Goal: Task Accomplishment & Management: Manage account settings

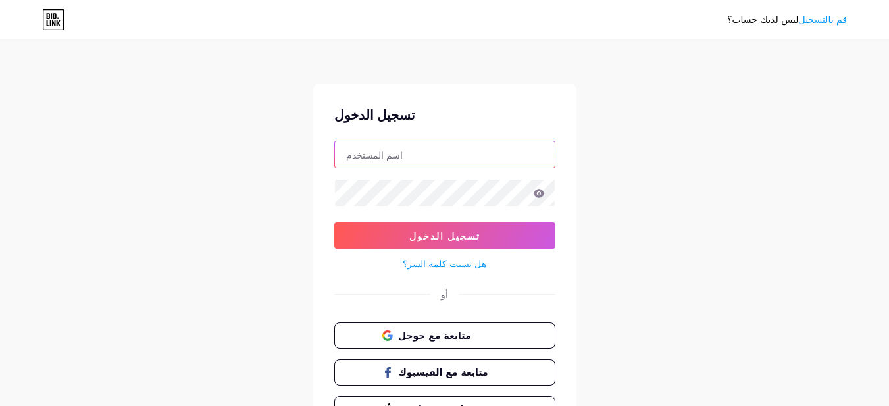
type input "[EMAIL_ADDRESS][DOMAIN_NAME]"
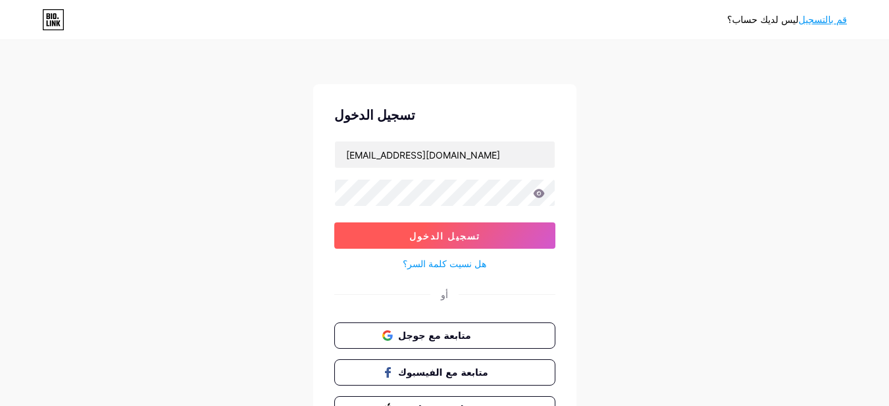
click at [462, 239] on font "تسجيل الدخول" at bounding box center [444, 235] width 71 height 11
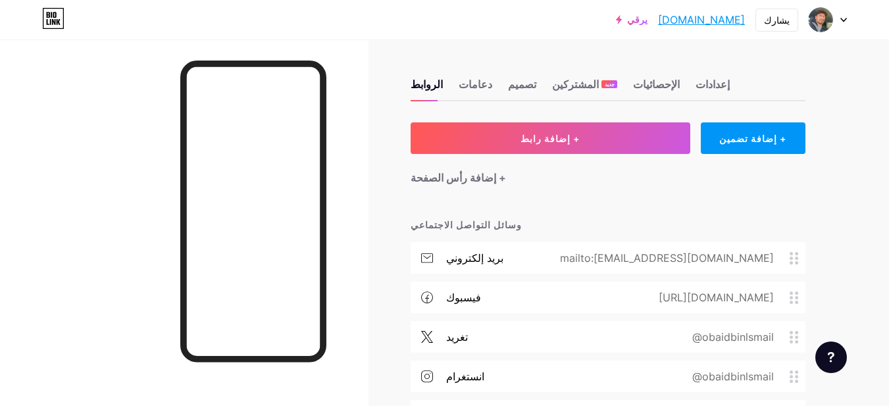
click at [834, 18] on div at bounding box center [827, 20] width 38 height 24
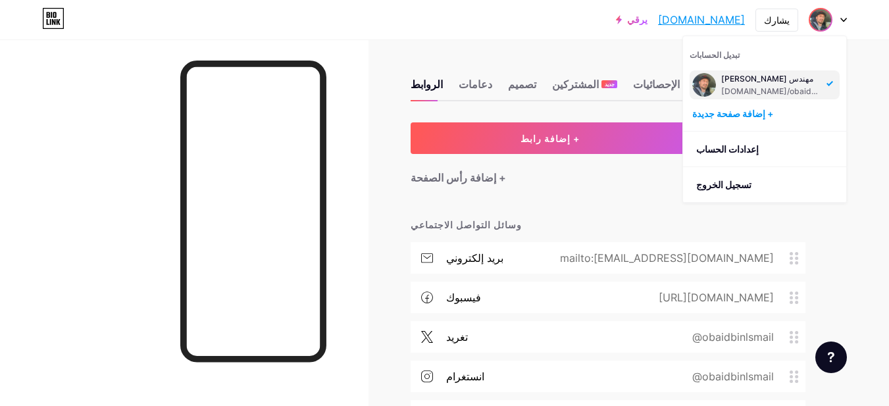
click at [758, 80] on font "مهندس [PERSON_NAME]" at bounding box center [767, 79] width 92 height 10
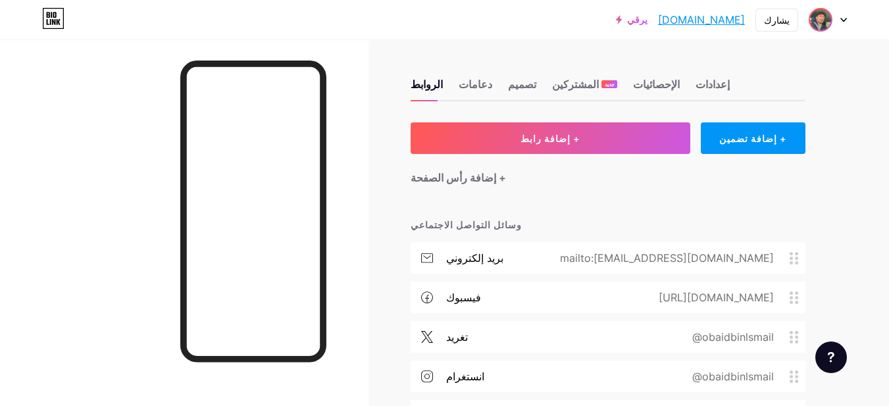
click at [826, 20] on img at bounding box center [820, 19] width 21 height 21
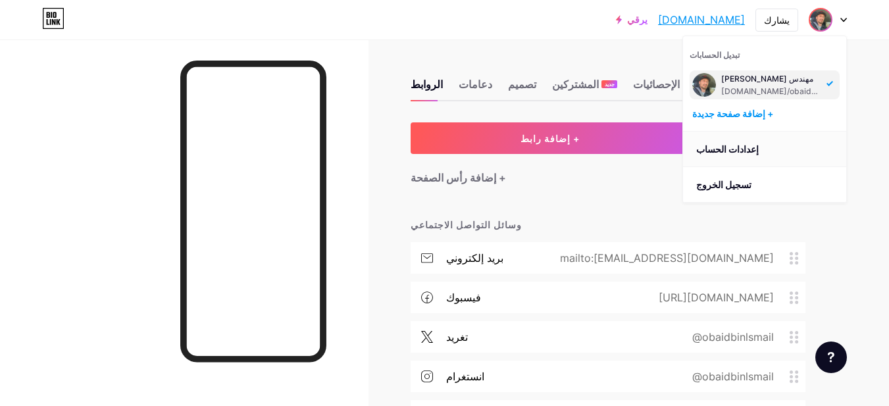
click at [738, 145] on font "إعدادات الحساب" at bounding box center [727, 148] width 62 height 11
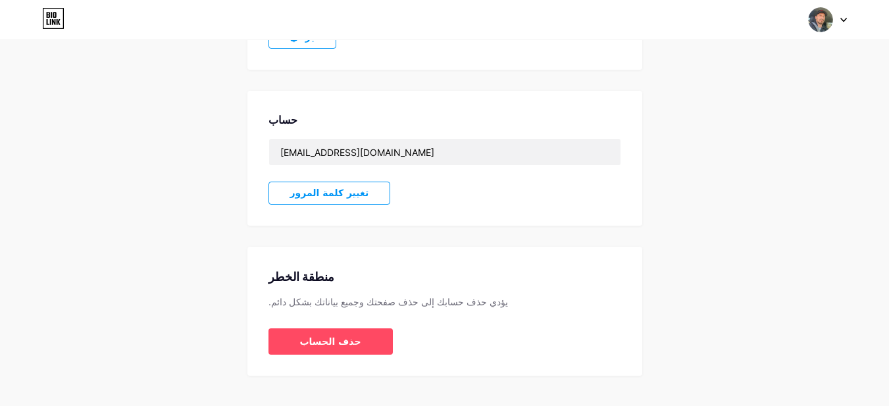
scroll to position [328, 0]
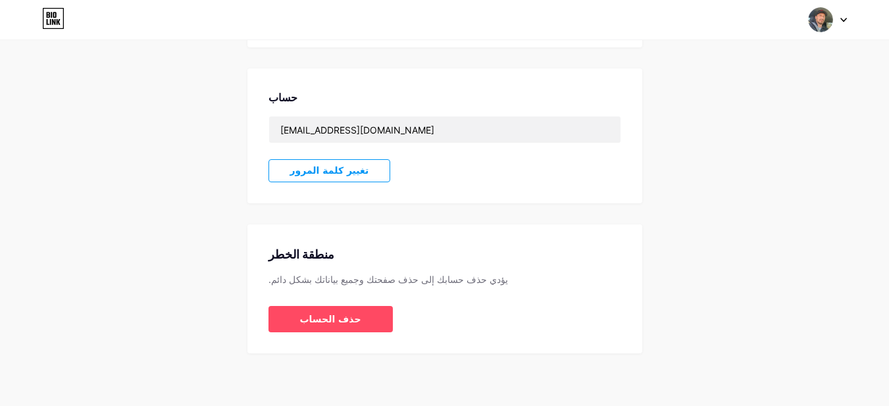
click at [333, 164] on button "تغيير كلمة المرور" at bounding box center [329, 170] width 122 height 23
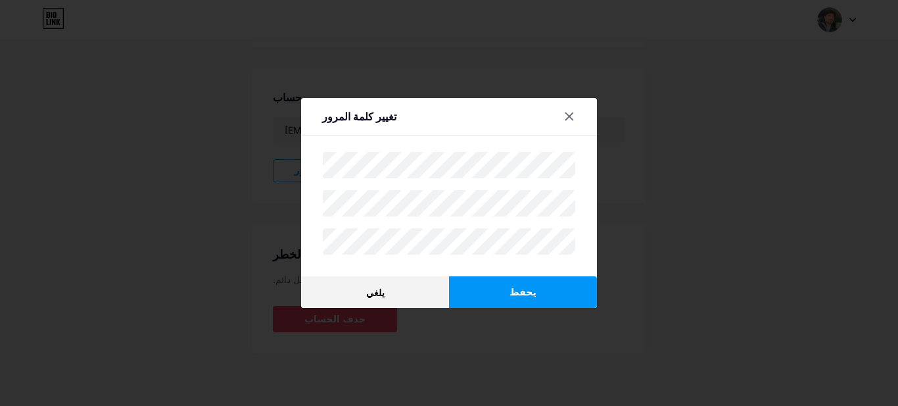
click at [529, 292] on button "يحفظ" at bounding box center [523, 292] width 148 height 32
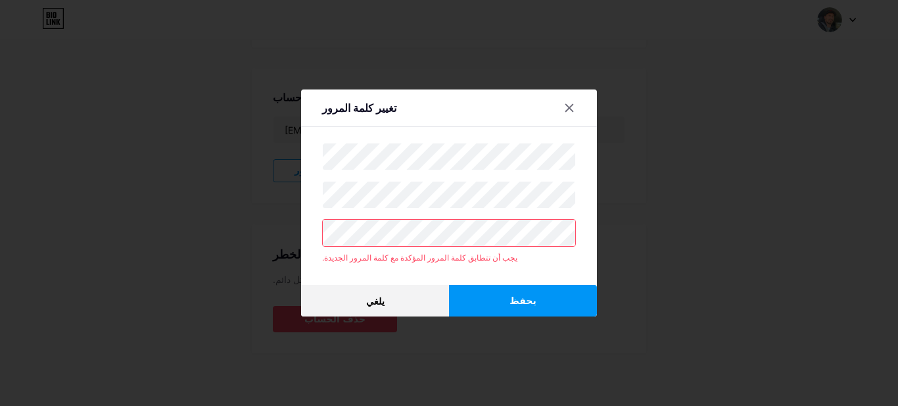
click at [282, 239] on div "تغيير كلمة المرور يجب أن تتطابق كلمة المرور المؤكدة مع كلمة المرور الجديدة. يلغ…" at bounding box center [449, 203] width 898 height 406
click at [271, 189] on div "تغيير كلمة المرور يجب أن تتطابق كلمة المرور المؤكدة مع كلمة المرور الجديدة. يلغ…" at bounding box center [449, 203] width 898 height 406
click at [516, 295] on font "يحفظ" at bounding box center [523, 300] width 26 height 11
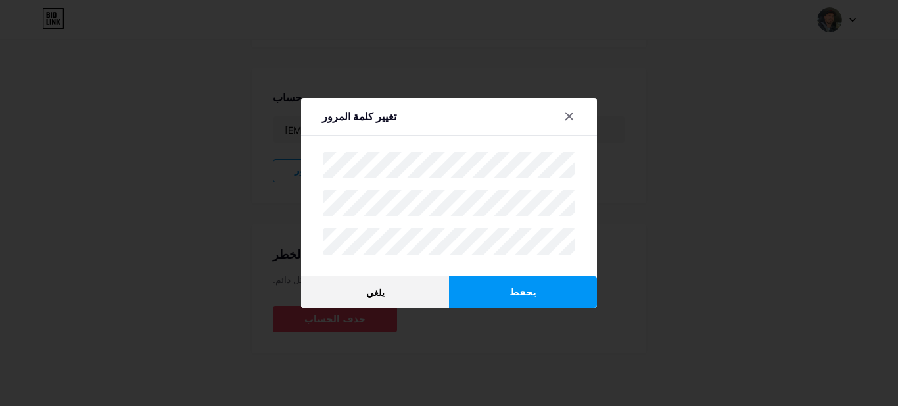
click at [484, 287] on button "يحفظ" at bounding box center [523, 292] width 148 height 32
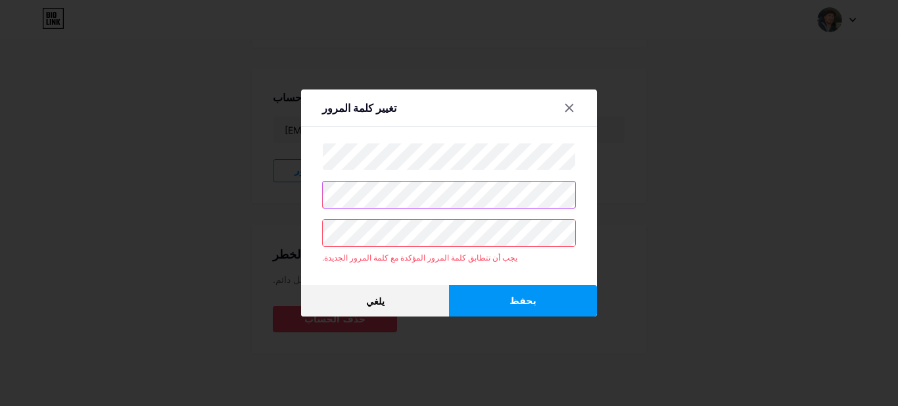
click at [228, 221] on div "تغيير كلمة المرور يجب أن تتطابق كلمة المرور المؤكدة مع كلمة المرور الجديدة. يلغ…" at bounding box center [449, 203] width 898 height 406
click at [706, 203] on div at bounding box center [449, 203] width 898 height 406
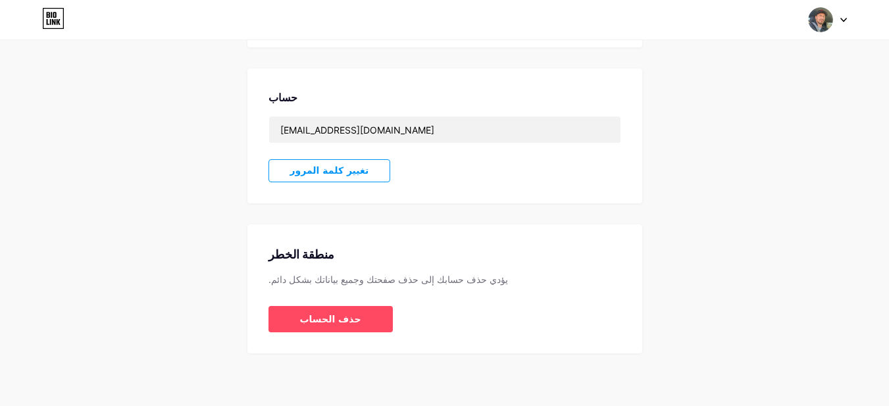
click at [343, 172] on font "تغيير كلمة المرور" at bounding box center [329, 170] width 79 height 11
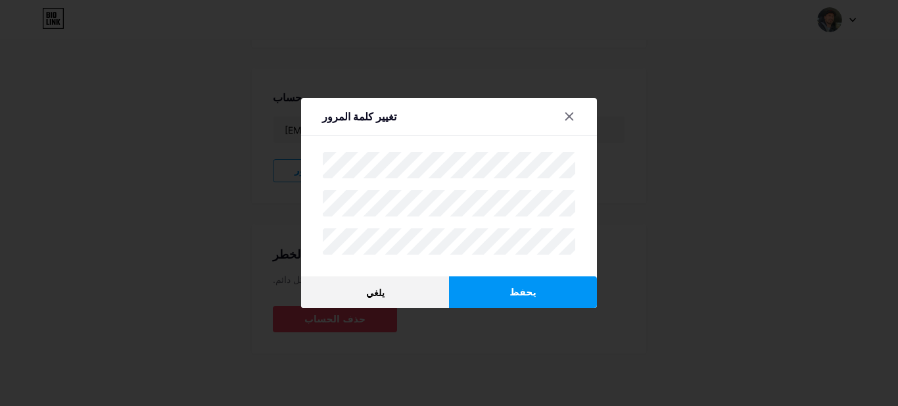
click at [544, 287] on button "يحفظ" at bounding box center [523, 292] width 148 height 32
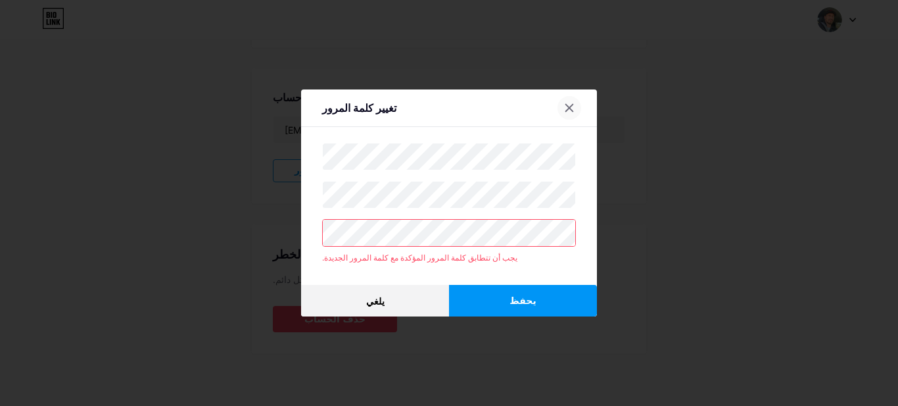
click at [568, 105] on icon at bounding box center [569, 108] width 7 height 7
